Goal: Task Accomplishment & Management: Use online tool/utility

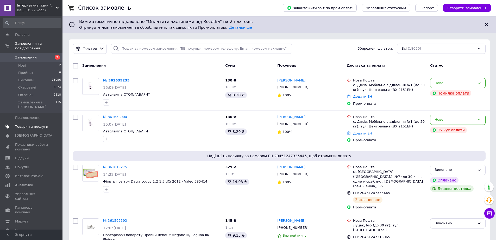
click at [26, 124] on span "Товари та послуги" at bounding box center [31, 126] width 33 height 5
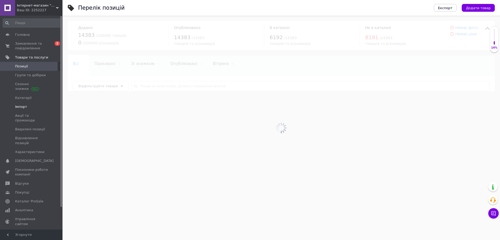
drag, startPoint x: 20, startPoint y: 110, endPoint x: 27, endPoint y: 111, distance: 7.1
click at [20, 110] on link "Імпорт" at bounding box center [32, 106] width 64 height 9
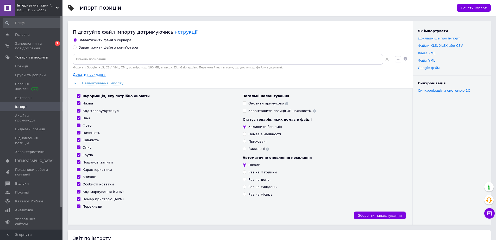
click at [95, 47] on div "Завантажити файл з комп'ютера" at bounding box center [108, 47] width 59 height 5
click at [76, 47] on input "Завантажити файл з комп'ютера" at bounding box center [74, 46] width 3 height 3
radio input "true"
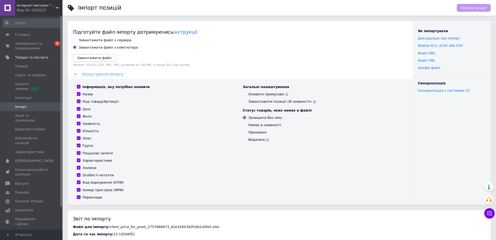
click at [93, 59] on icon "Завантажити файл" at bounding box center [94, 58] width 34 height 4
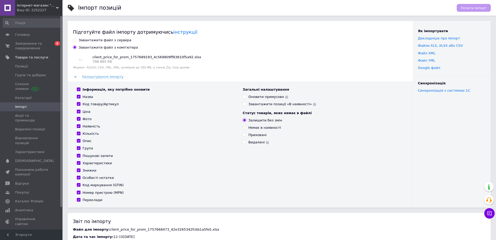
click at [86, 88] on div "Інформація, яку потрібно оновити" at bounding box center [116, 89] width 67 height 5
click at [80, 88] on input "Інформація, яку потрібно оновити" at bounding box center [78, 88] width 3 height 3
checkbox input "false"
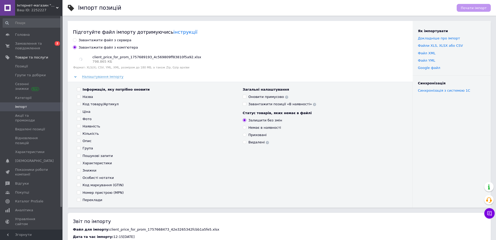
checkbox input "false"
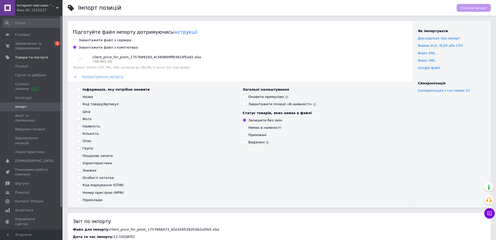
checkbox input "false"
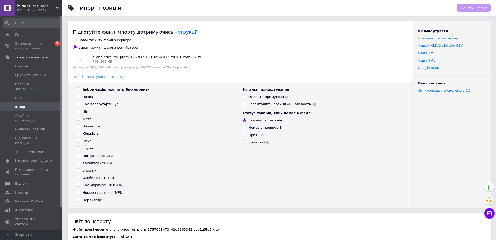
checkbox input "false"
click at [87, 111] on div "Ціна" at bounding box center [87, 111] width 8 height 5
click at [80, 111] on input "Ціна" at bounding box center [78, 110] width 3 height 3
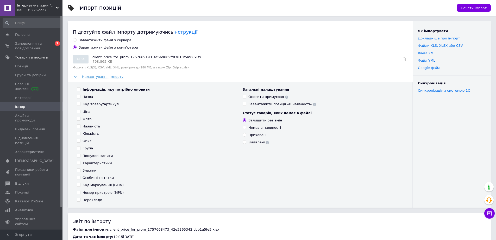
checkbox input "true"
click at [92, 128] on div "Наявність" at bounding box center [92, 126] width 18 height 5
click at [80, 127] on input "Наявність" at bounding box center [78, 125] width 3 height 3
checkbox input "true"
click at [89, 134] on div "Кількість" at bounding box center [91, 133] width 16 height 5
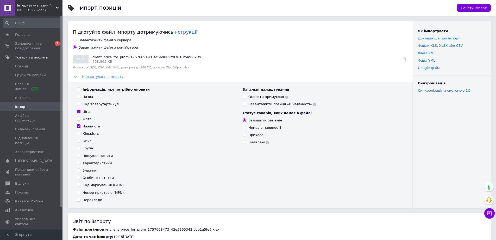
click at [80, 134] on input "Кількість" at bounding box center [78, 132] width 3 height 3
checkbox input "true"
click at [269, 125] on div "Немає в наявності" at bounding box center [265, 127] width 33 height 5
click at [246, 125] on input "Немає в наявності" at bounding box center [244, 126] width 3 height 3
radio input "true"
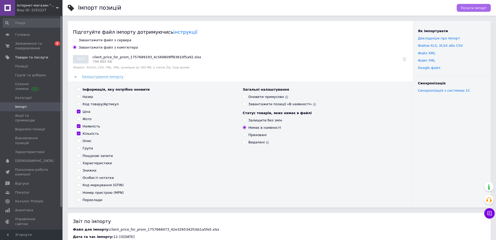
click at [472, 9] on span "Почати імпорт" at bounding box center [474, 8] width 26 height 4
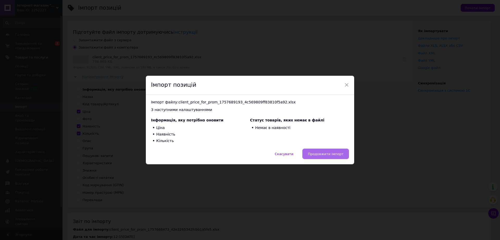
click at [334, 154] on span "Продовжити імпорт" at bounding box center [326, 154] width 36 height 4
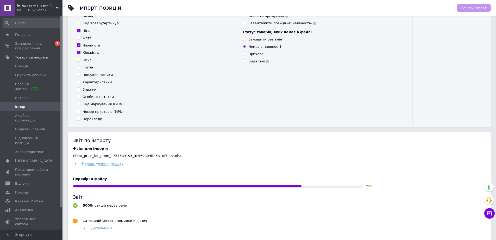
scroll to position [104, 0]
